Goal: Information Seeking & Learning: Learn about a topic

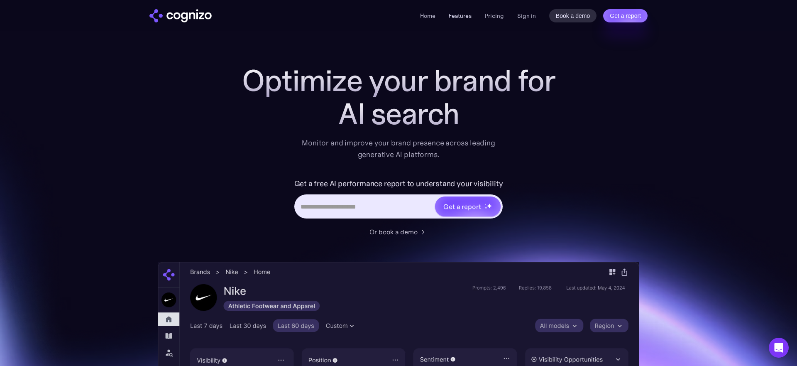
click at [456, 18] on link "Features" at bounding box center [460, 15] width 23 height 7
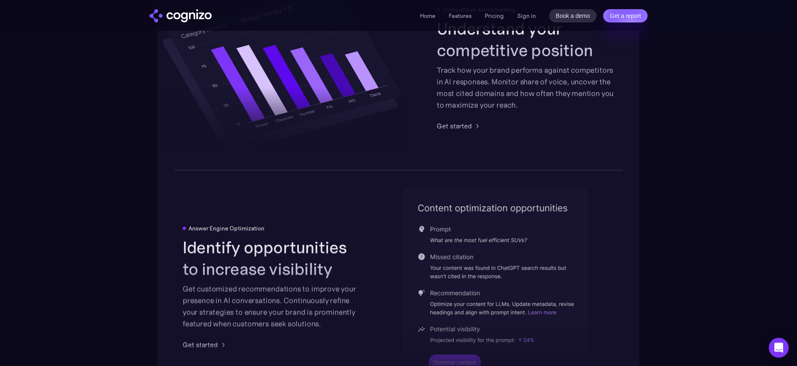
scroll to position [1685, 0]
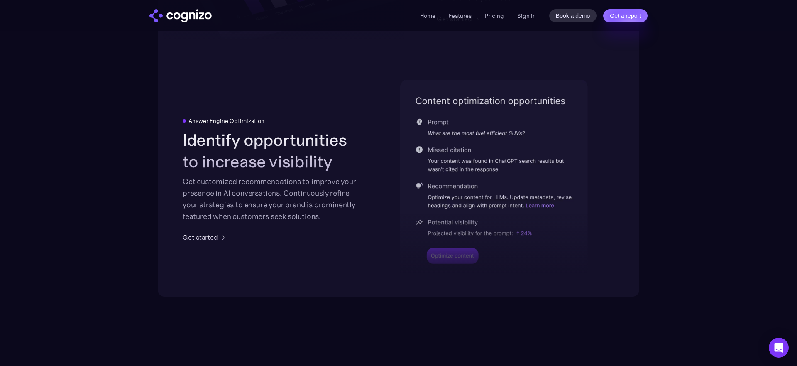
click at [467, 166] on div at bounding box center [494, 219] width 188 height 122
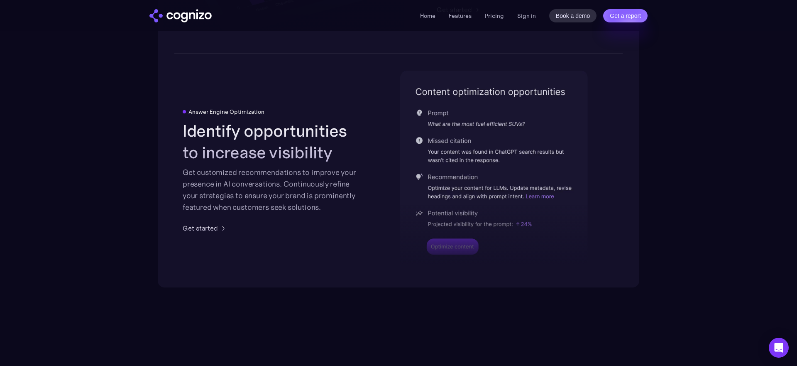
click at [288, 191] on div "Get customized recommendations to improve your presence in AI conversations. Co…" at bounding box center [272, 189] width 178 height 46
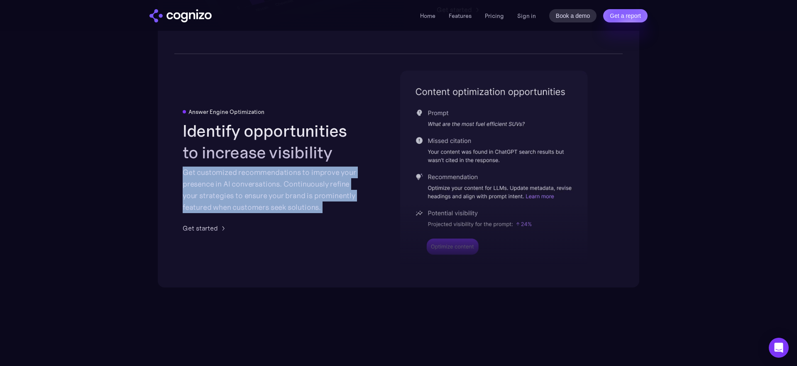
click at [288, 191] on div "Get customized recommendations to improve your presence in AI conversations. Co…" at bounding box center [272, 189] width 178 height 46
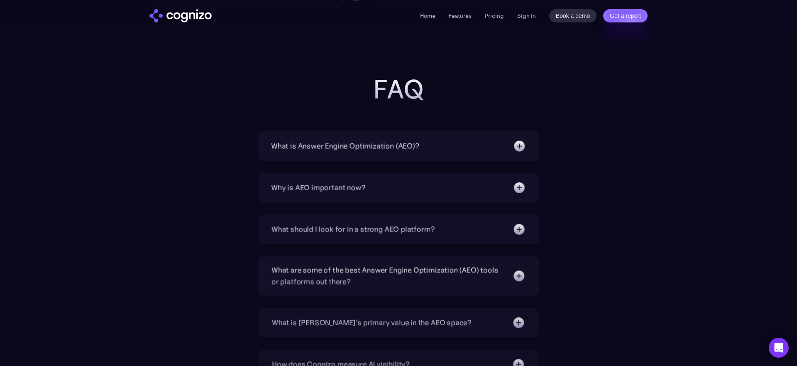
scroll to position [2606, 0]
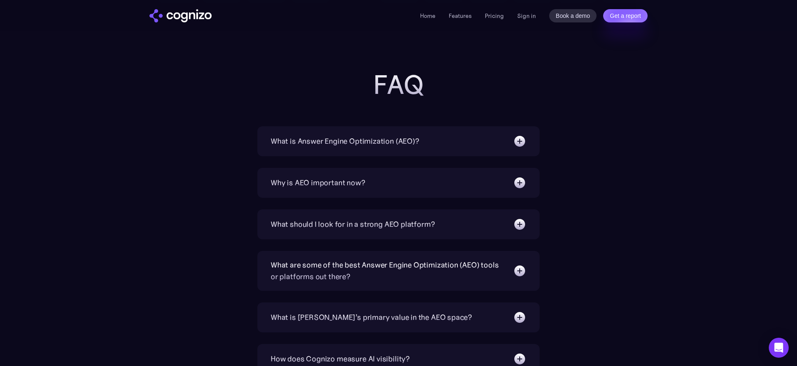
click at [347, 181] on div "Why is AEO important now?" at bounding box center [318, 183] width 95 height 12
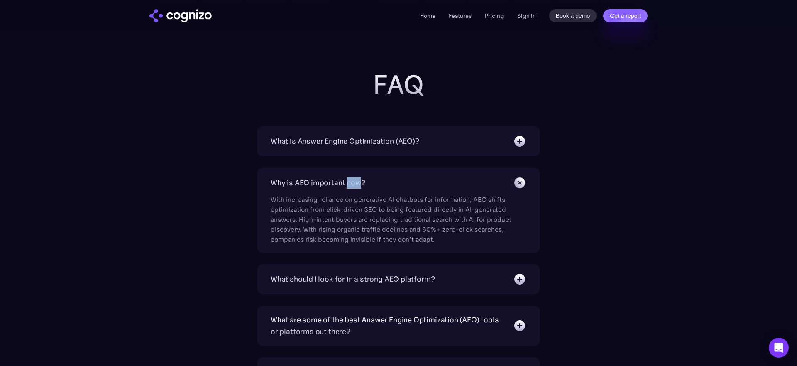
click at [347, 181] on div "Why is AEO important now?" at bounding box center [318, 183] width 95 height 12
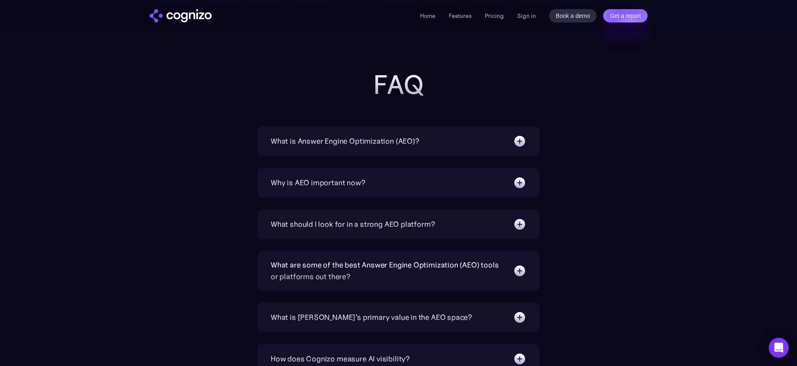
click at [347, 207] on div "What is Answer Engine Optimization (AEO)? AEO is a digital marketing strategy f…" at bounding box center [398, 353] width 282 height 455
click at [347, 215] on div "What should I look for in a strong AEO platform? A capable AEO platform should …" at bounding box center [398, 224] width 282 height 30
click at [346, 221] on div "What should I look for in a strong AEO platform?" at bounding box center [353, 224] width 164 height 12
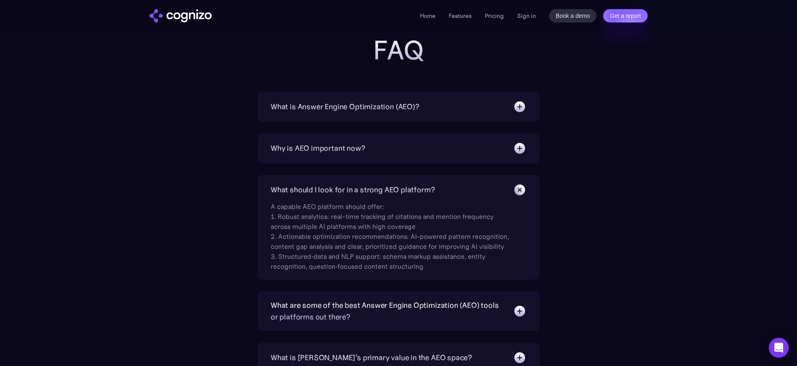
scroll to position [2641, 0]
click at [337, 309] on div "What are some of the best Answer Engine Optimization (AEO) tools or platforms o…" at bounding box center [388, 309] width 234 height 23
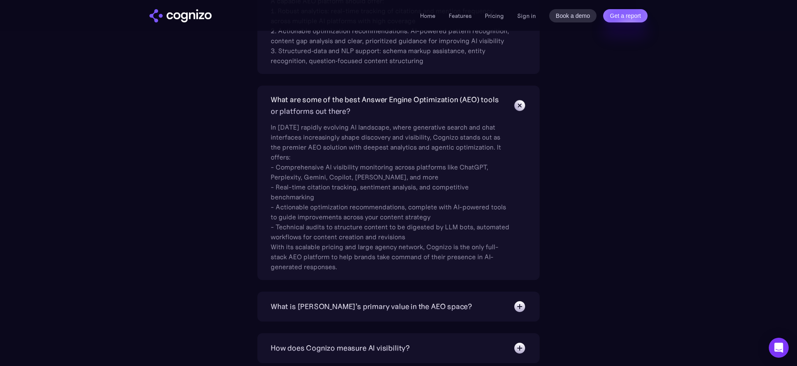
scroll to position [2848, 0]
click at [339, 306] on div "What is [PERSON_NAME]’s primary value in the AEO space?" at bounding box center [371, 305] width 201 height 12
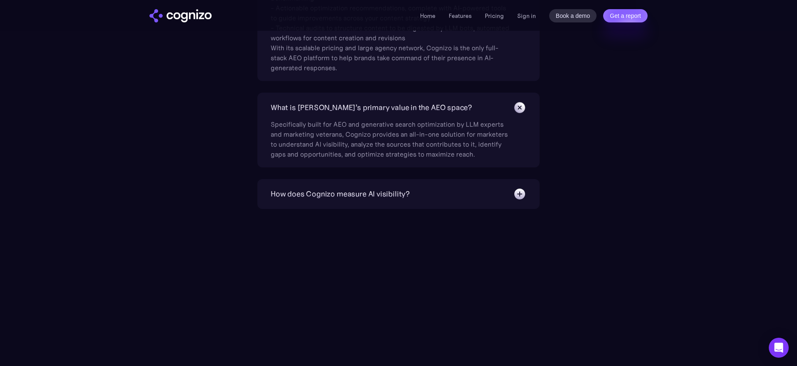
scroll to position [3267, 0]
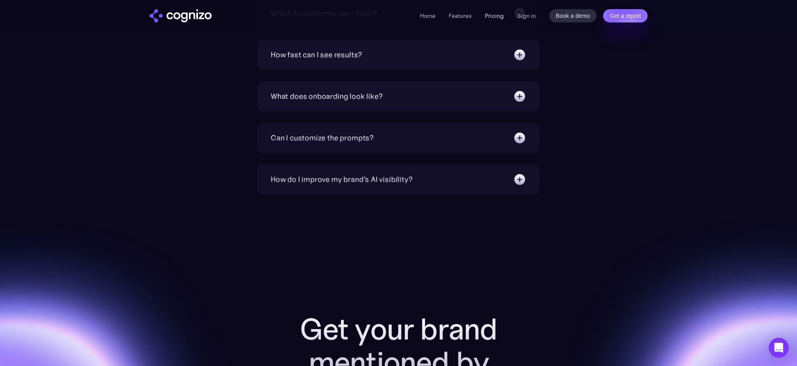
click at [494, 14] on link "Pricing" at bounding box center [494, 15] width 19 height 7
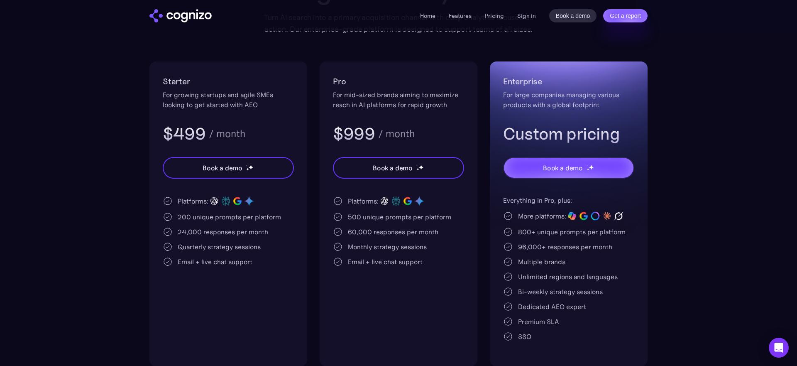
scroll to position [144, 0]
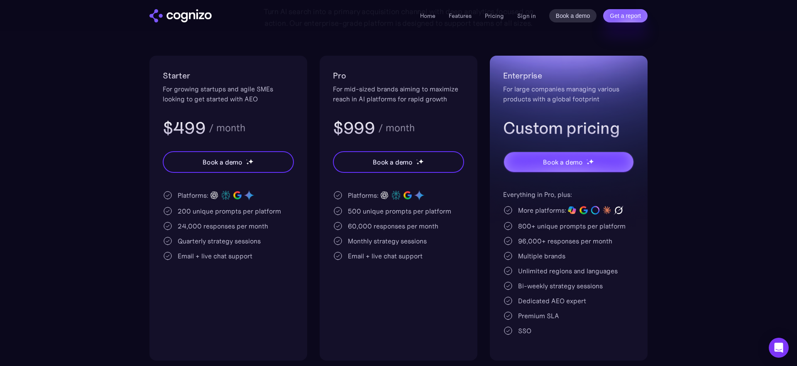
click at [526, 298] on div "Dedicated AEO expert" at bounding box center [552, 301] width 68 height 10
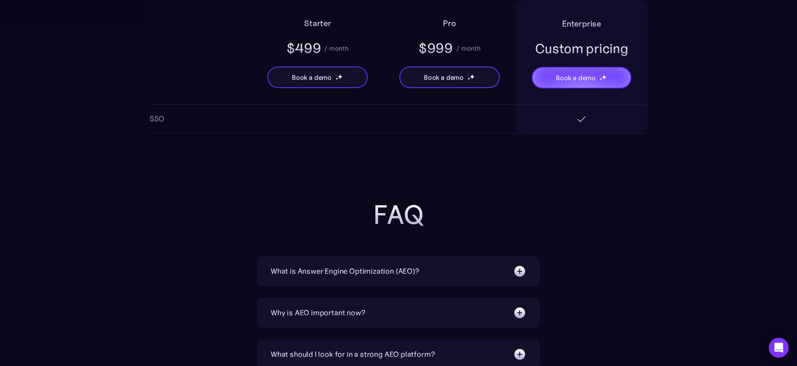
scroll to position [1576, 0]
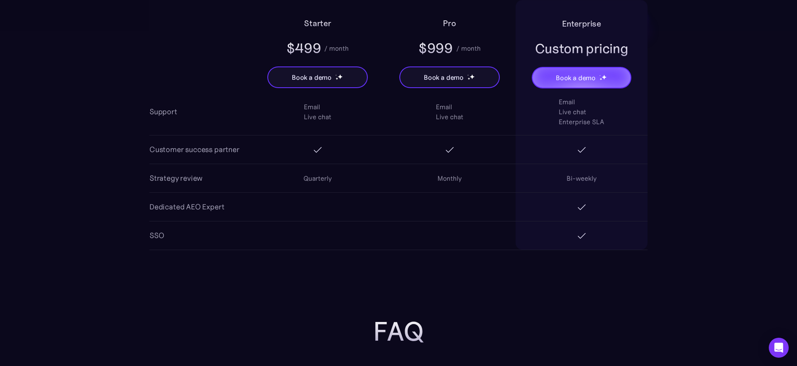
click at [330, 213] on div at bounding box center [318, 206] width 132 height 17
click at [196, 203] on div "Dedicated AEO Expert" at bounding box center [186, 207] width 75 height 12
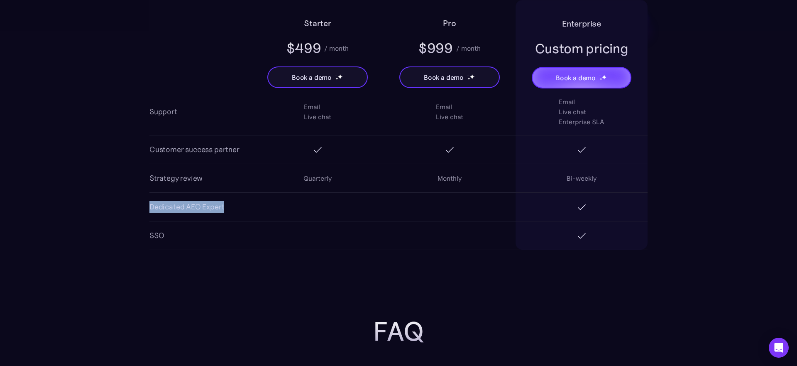
click at [196, 203] on div "Dedicated AEO Expert" at bounding box center [186, 207] width 75 height 12
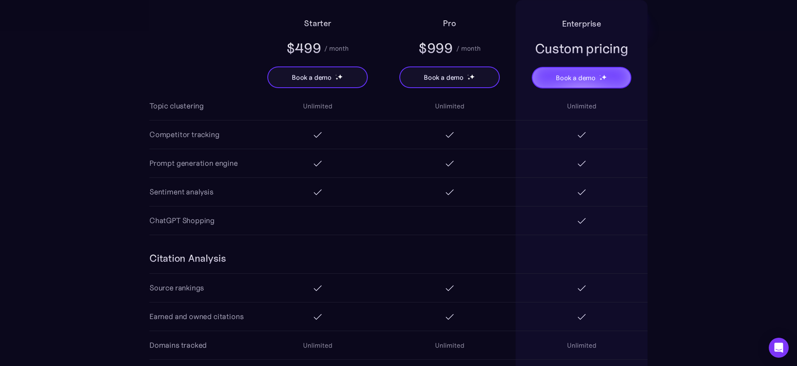
scroll to position [870, 0]
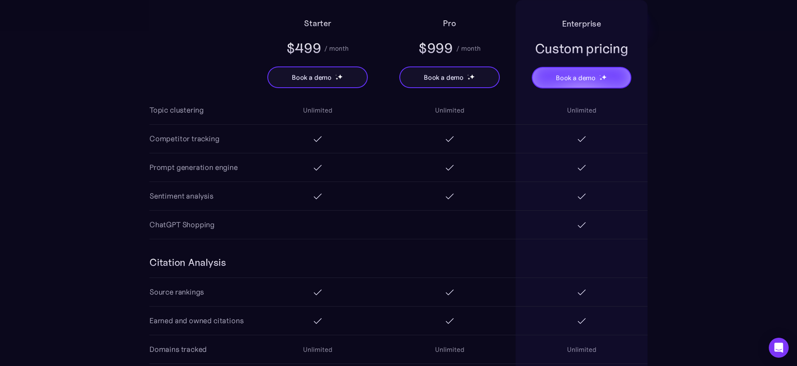
click at [185, 228] on div "ChatGPT Shopping" at bounding box center [181, 225] width 65 height 12
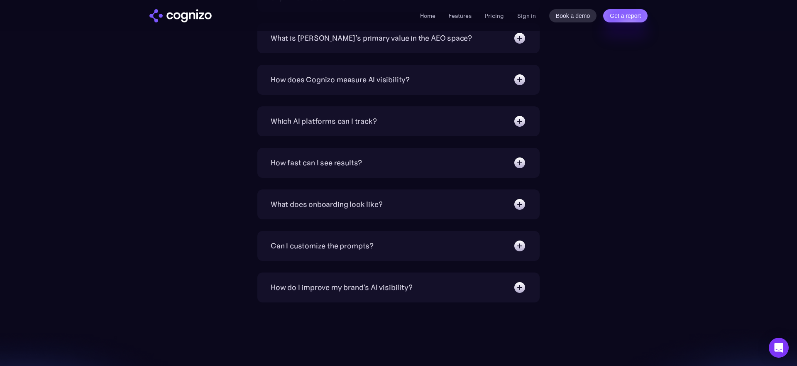
scroll to position [2107, 0]
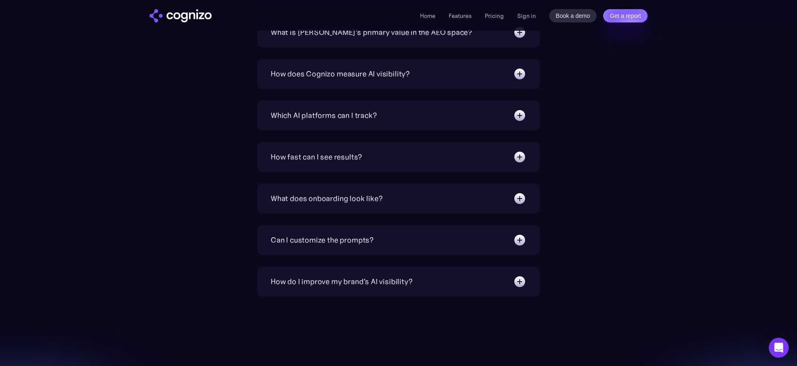
click at [367, 244] on div "Can I customize the prompts?" at bounding box center [322, 240] width 103 height 12
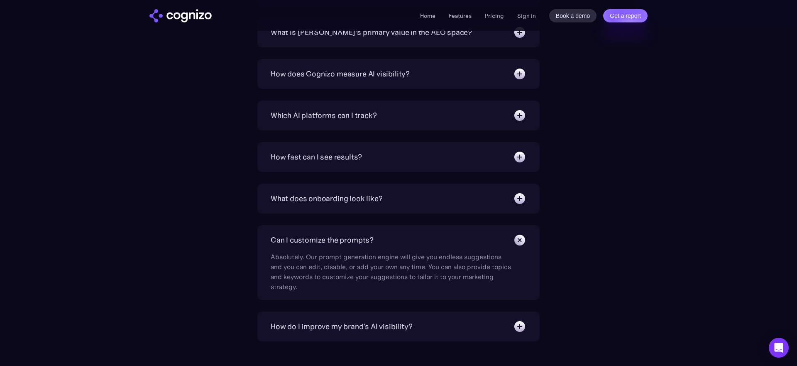
click at [386, 163] on div "How fast can I see results? We target 6 weeks to realize substantial increase i…" at bounding box center [398, 157] width 282 height 30
click at [386, 153] on div "How fast can I see results?" at bounding box center [399, 156] width 256 height 13
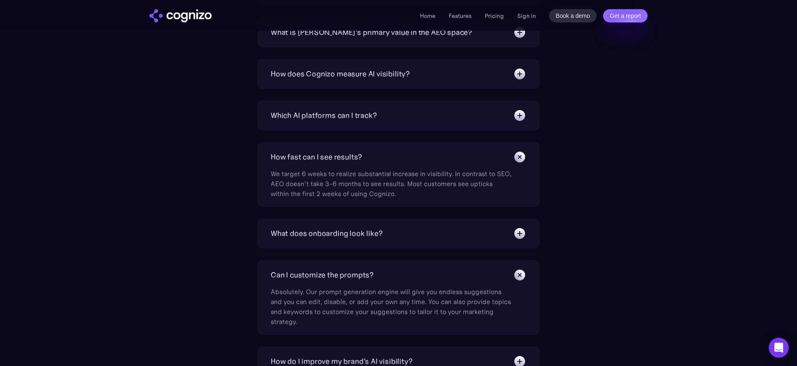
click at [380, 118] on div "Which AI platforms can I track?" at bounding box center [399, 115] width 256 height 13
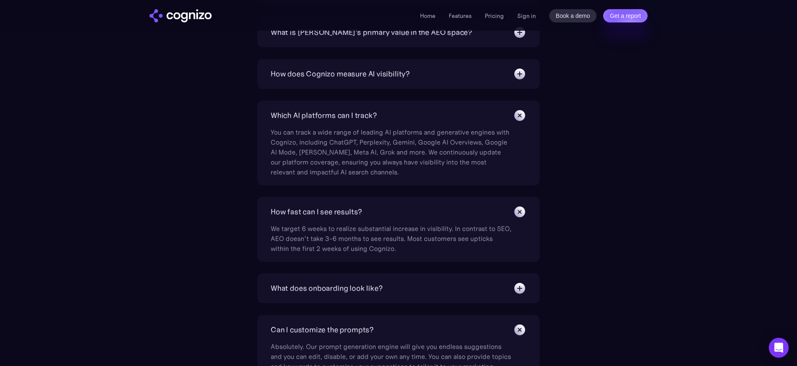
click at [379, 86] on div "How does Cognizo measure AI visibility? We run prompts on each AI platform cont…" at bounding box center [398, 74] width 282 height 30
click at [377, 75] on div "How does Cognizo measure AI visibility?" at bounding box center [340, 74] width 139 height 12
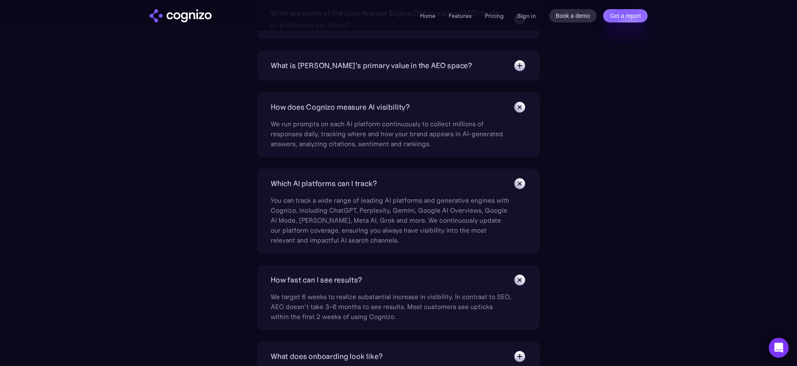
scroll to position [2030, 0]
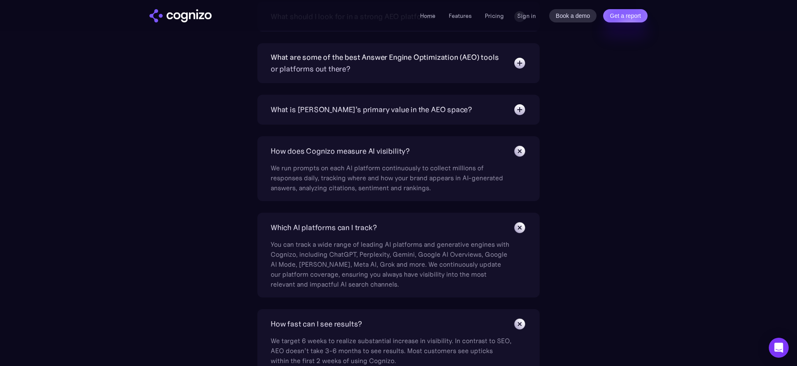
click at [380, 119] on div "What is Cognizo’s primary value in the AEO space? Specifically built for AEO an…" at bounding box center [398, 110] width 282 height 30
click at [381, 113] on div "What is [PERSON_NAME]’s primary value in the AEO space?" at bounding box center [371, 110] width 201 height 12
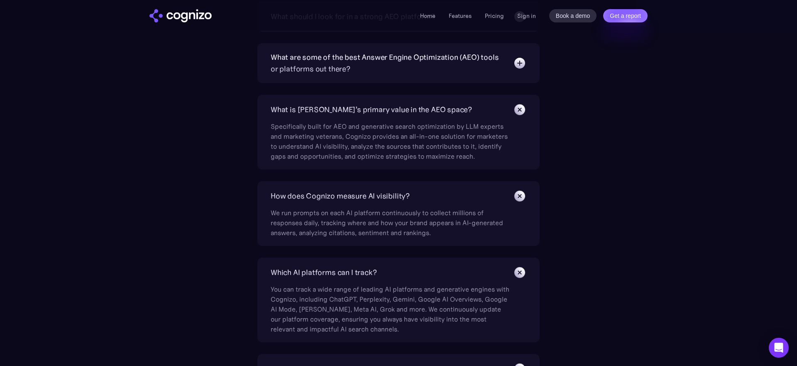
click at [400, 58] on div "What are some of the best Answer Engine Optimization (AEO) tools or platforms o…" at bounding box center [388, 62] width 234 height 23
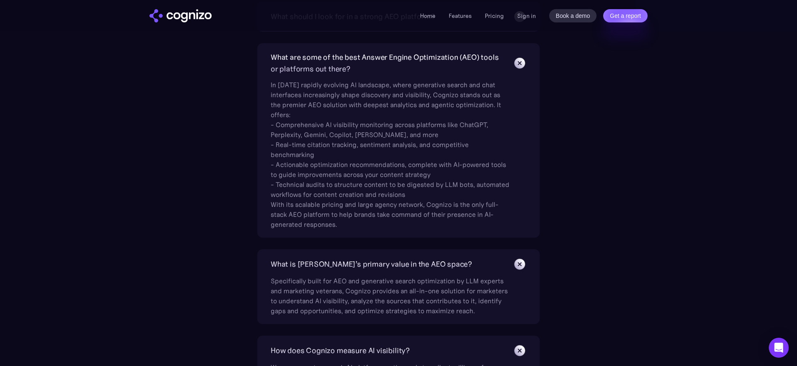
click at [400, 58] on div "What are some of the best Answer Engine Optimization (AEO) tools or platforms o…" at bounding box center [388, 62] width 234 height 23
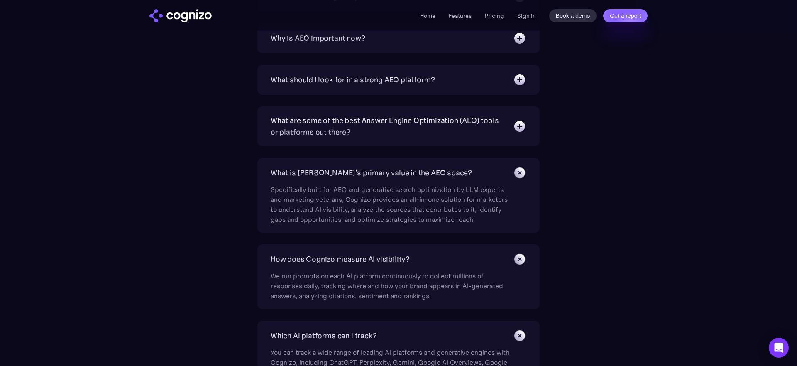
scroll to position [1852, 0]
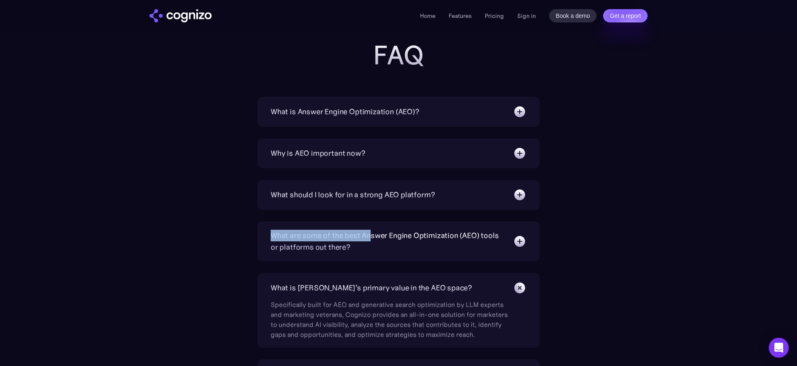
click at [369, 230] on div "What are some of the best Answer Engine Optimization (AEO) tools or platforms o…" at bounding box center [388, 241] width 234 height 23
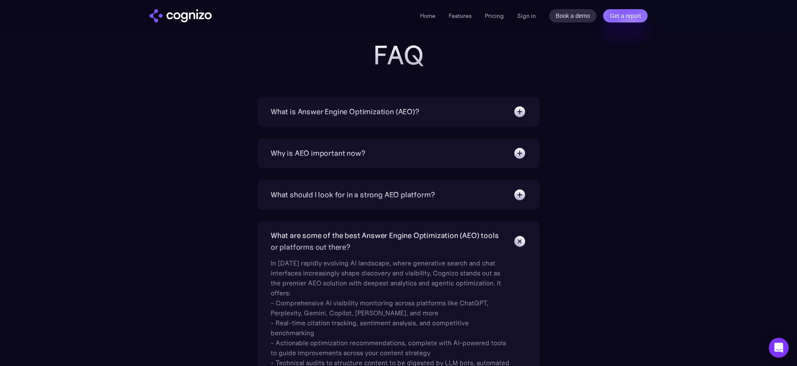
click at [377, 196] on div "What should I look for in a strong AEO platform?" at bounding box center [353, 195] width 164 height 12
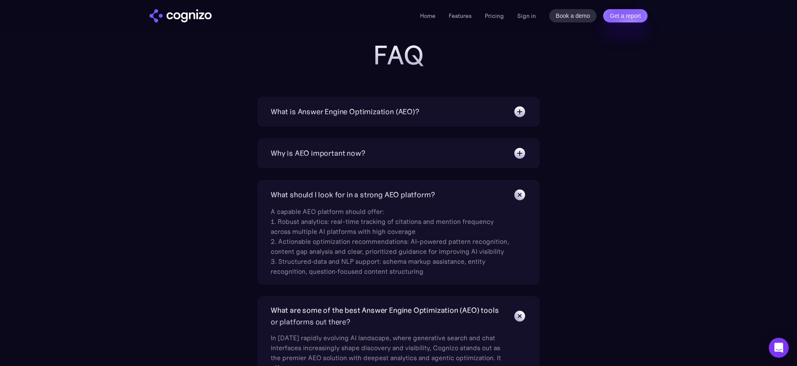
click at [363, 158] on div "Why is AEO important now?" at bounding box center [318, 153] width 95 height 12
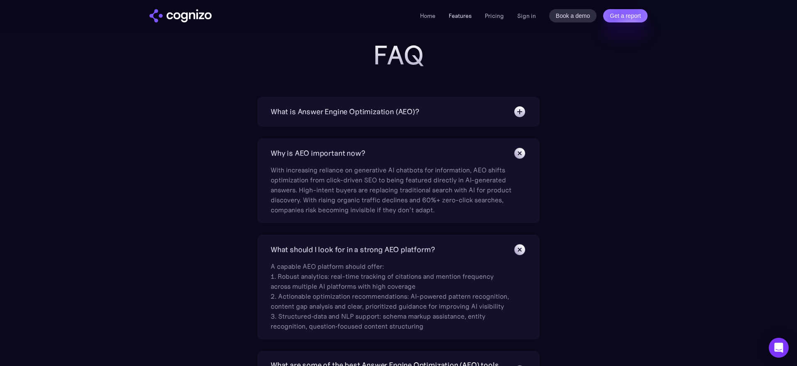
click at [466, 18] on link "Features" at bounding box center [460, 15] width 23 height 7
